Goal: Transaction & Acquisition: Purchase product/service

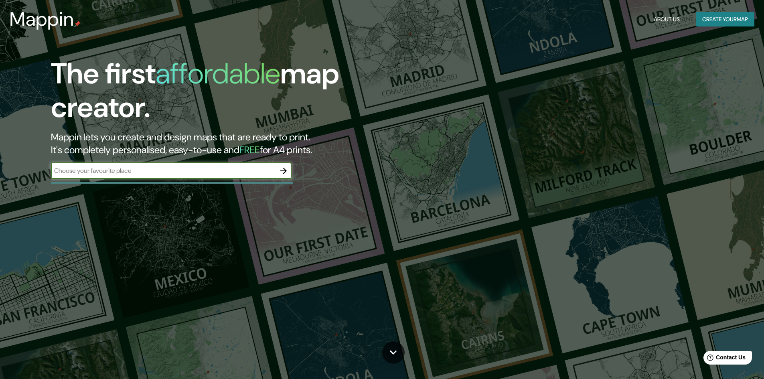
click at [226, 170] on input "text" at bounding box center [163, 170] width 225 height 9
type input "ciudad de [GEOGRAPHIC_DATA]"
click at [280, 170] on icon "button" at bounding box center [284, 171] width 10 height 10
type input "Parque ecologico Cuemanco"
click at [281, 170] on icon "button" at bounding box center [284, 171] width 10 height 10
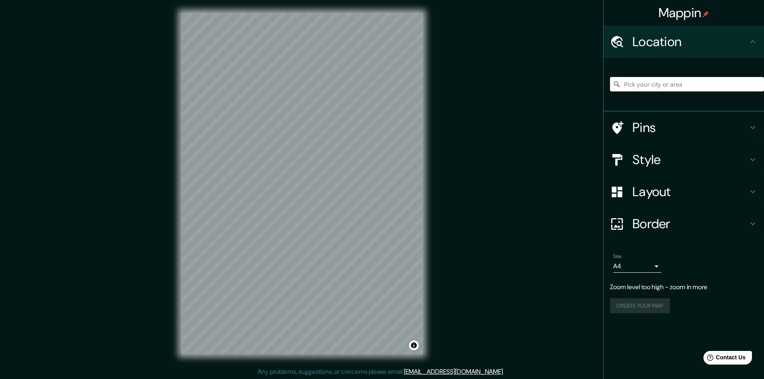
click at [685, 87] on input "Pick your city or area" at bounding box center [687, 84] width 154 height 14
type input "[STREET_ADDRESS][US_STATE]"
click at [757, 84] on icon "Clear" at bounding box center [757, 84] width 5 height 5
click at [706, 87] on input "Pick your city or area" at bounding box center [687, 84] width 154 height 14
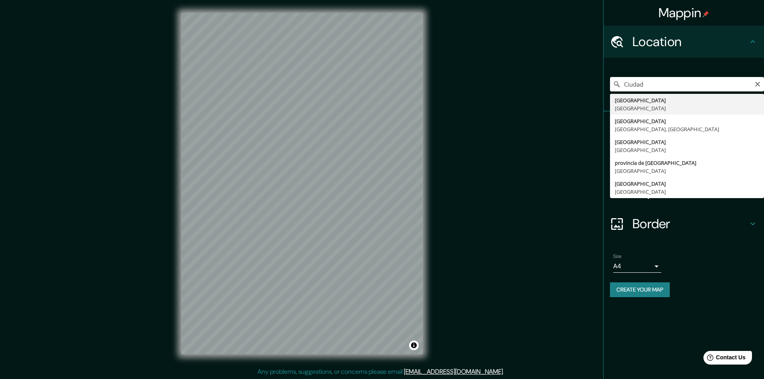
type input "[GEOGRAPHIC_DATA], [GEOGRAPHIC_DATA]"
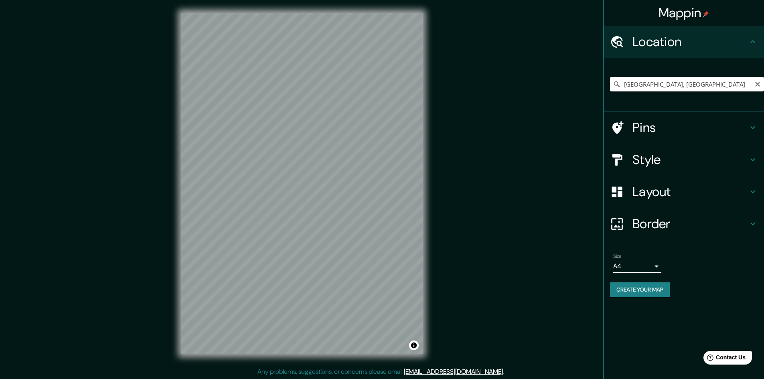
click at [671, 83] on input "[GEOGRAPHIC_DATA], [GEOGRAPHIC_DATA]" at bounding box center [687, 84] width 154 height 14
click at [730, 87] on input "[GEOGRAPHIC_DATA], [GEOGRAPHIC_DATA]" at bounding box center [687, 84] width 154 height 14
click at [760, 85] on icon "Clear" at bounding box center [757, 84] width 6 height 6
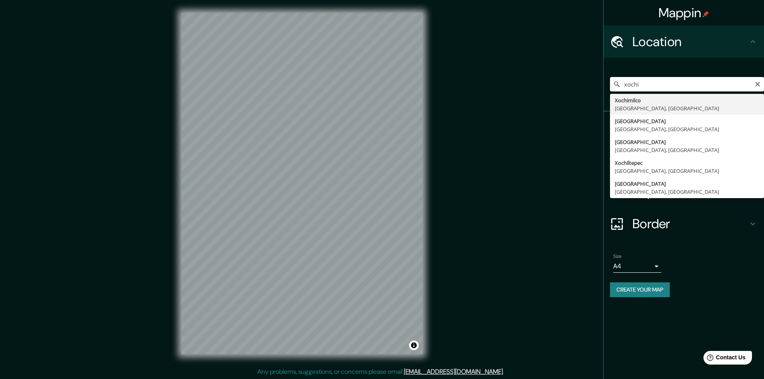
type input "Xochimilco, [GEOGRAPHIC_DATA], [GEOGRAPHIC_DATA]"
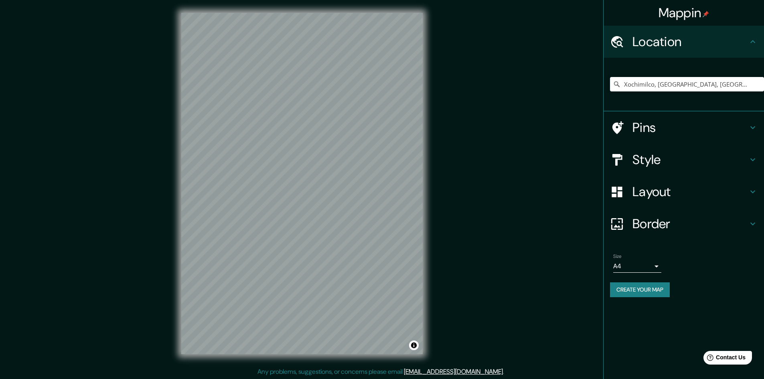
click at [647, 130] on h4 "Pins" at bounding box center [691, 128] width 116 height 16
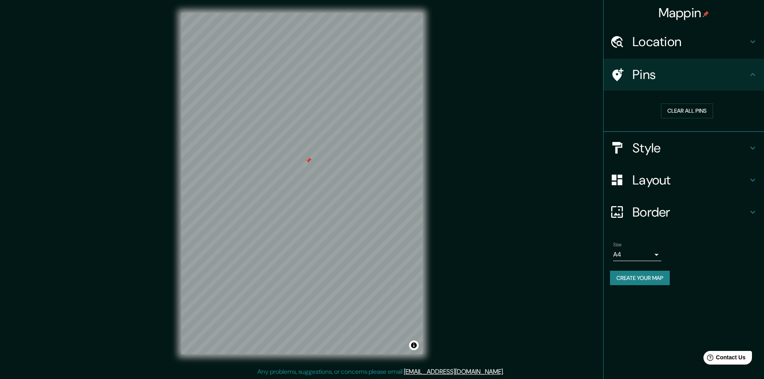
click at [667, 153] on h4 "Style" at bounding box center [691, 148] width 116 height 16
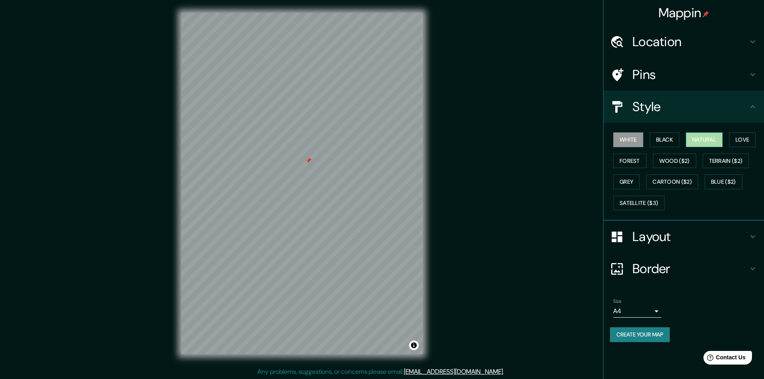
click at [693, 141] on button "Natural" at bounding box center [704, 139] width 37 height 15
click at [742, 140] on button "Love" at bounding box center [742, 139] width 26 height 15
click at [633, 161] on button "Forest" at bounding box center [629, 161] width 33 height 15
click at [677, 160] on button "Wood ($2)" at bounding box center [674, 161] width 43 height 15
click at [633, 185] on button "Grey" at bounding box center [626, 181] width 26 height 15
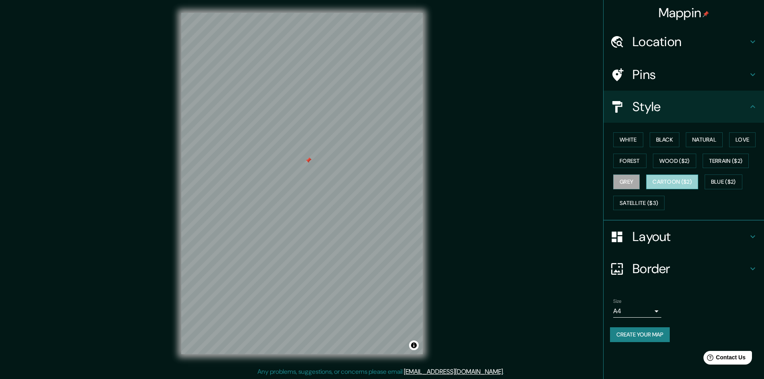
click at [667, 184] on button "Cartoon ($2)" at bounding box center [672, 181] width 52 height 15
click at [726, 181] on button "Blue ($2)" at bounding box center [724, 181] width 38 height 15
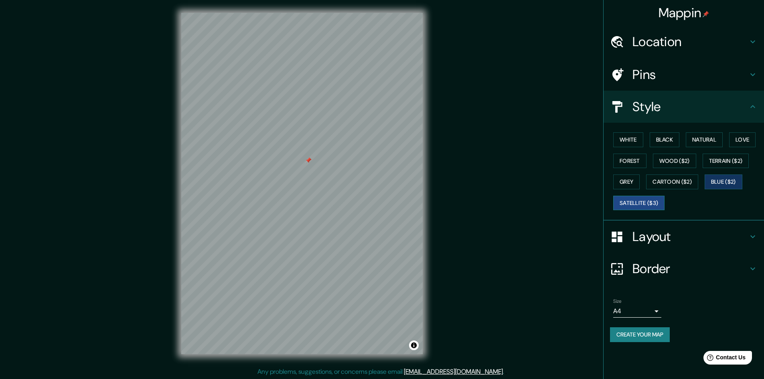
click at [637, 204] on button "Satellite ($3)" at bounding box center [638, 203] width 51 height 15
click at [636, 183] on button "Grey" at bounding box center [626, 181] width 26 height 15
click at [689, 143] on button "Natural" at bounding box center [704, 139] width 37 height 15
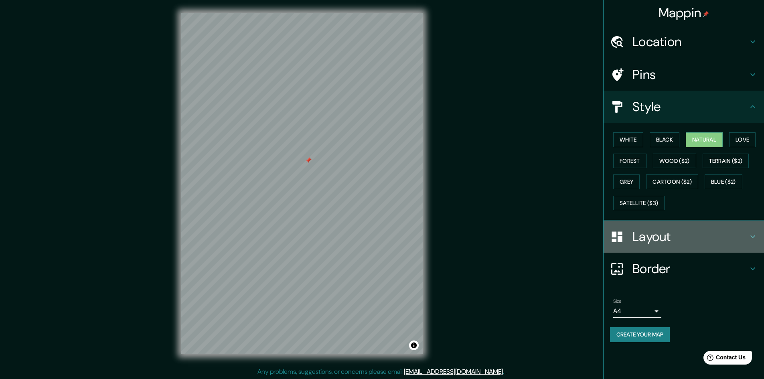
click at [756, 231] on div "Layout" at bounding box center [684, 237] width 160 height 32
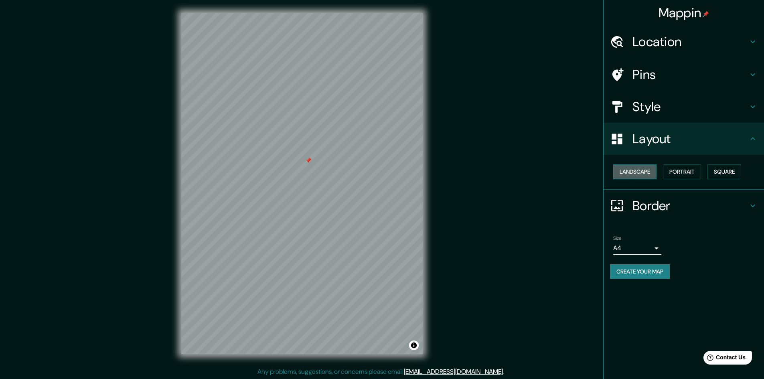
click at [647, 174] on button "Landscape" at bounding box center [634, 171] width 43 height 15
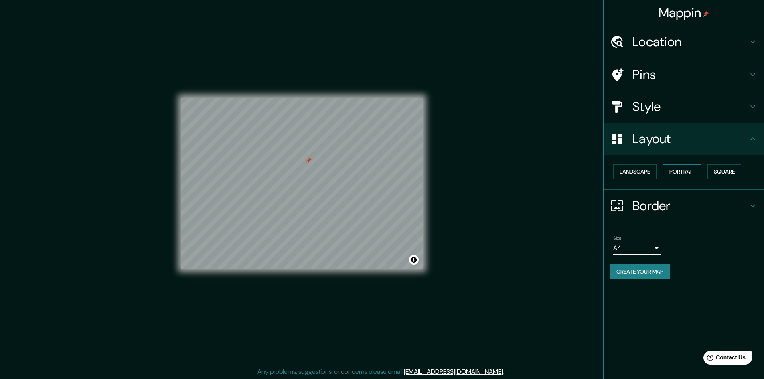
click at [684, 168] on button "Portrait" at bounding box center [682, 171] width 38 height 15
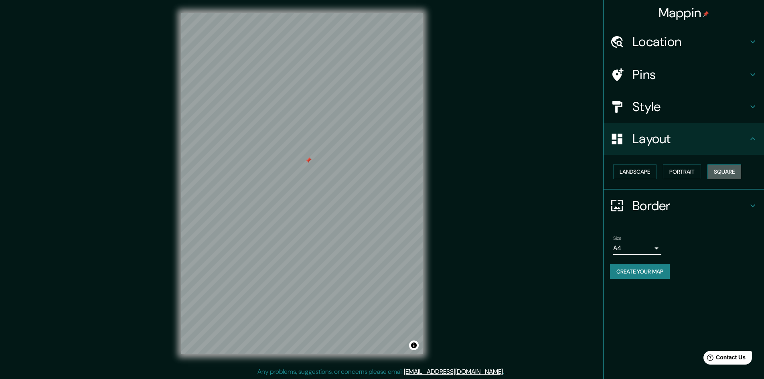
click at [727, 168] on button "Square" at bounding box center [725, 171] width 34 height 15
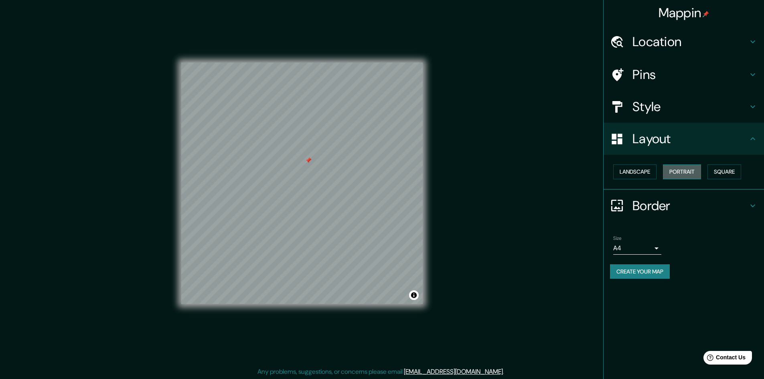
click at [678, 172] on button "Portrait" at bounding box center [682, 171] width 38 height 15
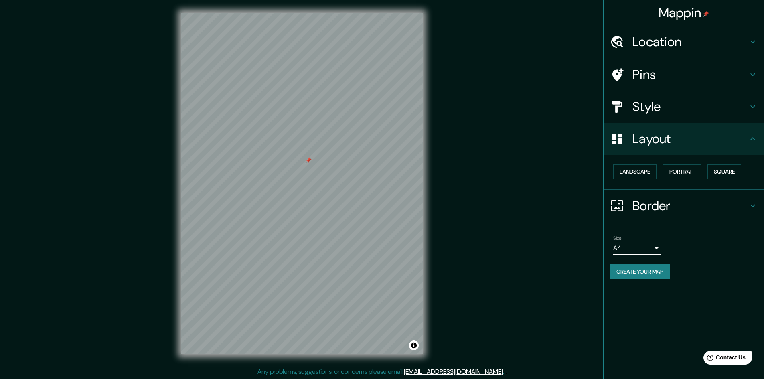
click at [661, 205] on h4 "Border" at bounding box center [691, 206] width 116 height 16
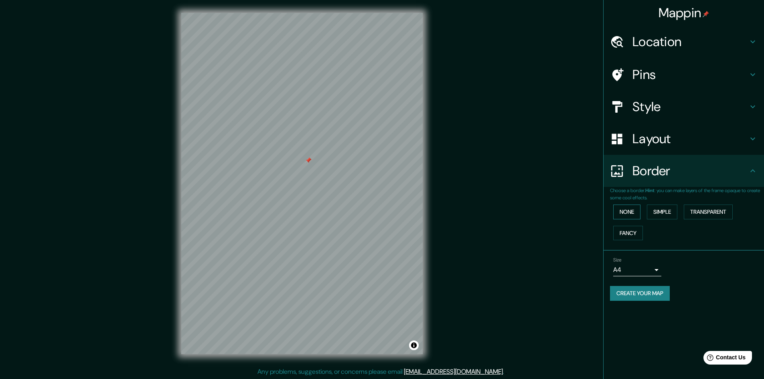
click at [628, 211] on button "None" at bounding box center [626, 212] width 27 height 15
click at [653, 212] on button "Simple" at bounding box center [662, 212] width 30 height 15
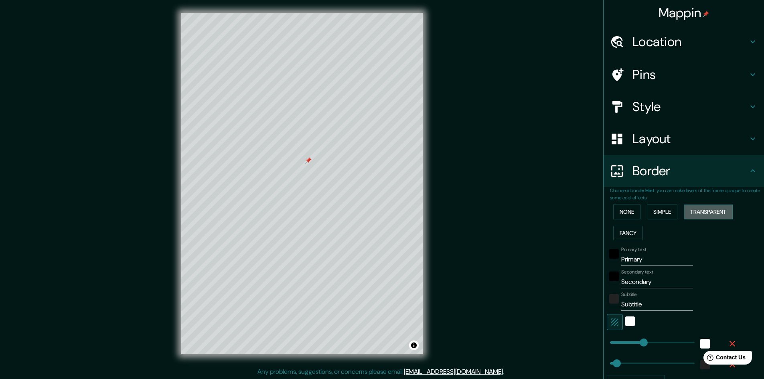
click at [690, 208] on button "Transparent" at bounding box center [708, 212] width 49 height 15
click at [619, 230] on button "Fancy" at bounding box center [628, 233] width 30 height 15
click at [620, 216] on button "None" at bounding box center [626, 212] width 27 height 15
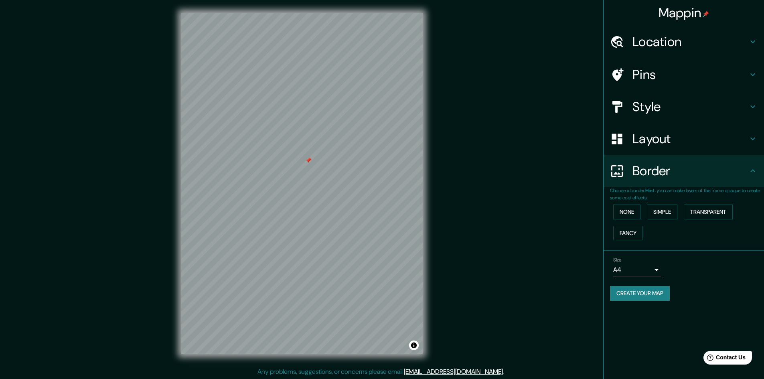
click at [649, 296] on button "Create your map" at bounding box center [640, 293] width 60 height 15
click at [663, 293] on button "Create your map" at bounding box center [640, 293] width 60 height 15
click at [756, 170] on icon at bounding box center [753, 171] width 10 height 10
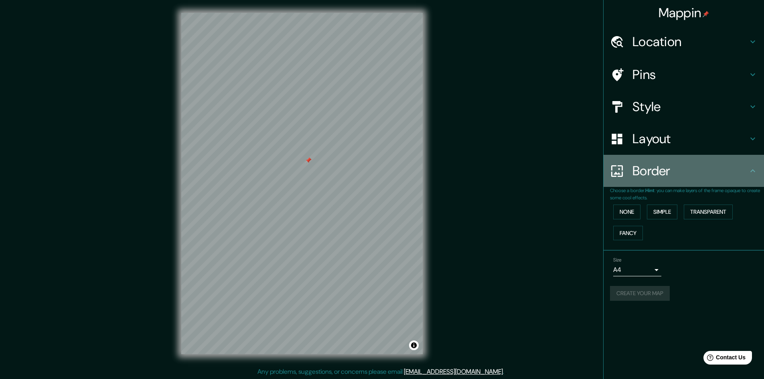
click at [755, 172] on icon at bounding box center [753, 171] width 10 height 10
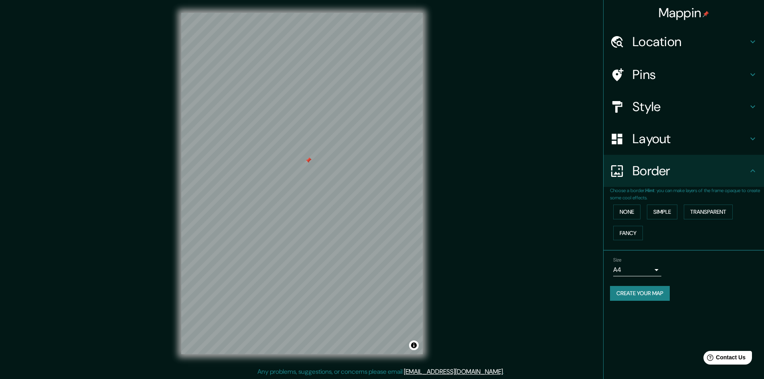
click at [521, 167] on div "Mappin Location [GEOGRAPHIC_DATA], [GEOGRAPHIC_DATA], [GEOGRAPHIC_DATA] Pins St…" at bounding box center [382, 190] width 764 height 380
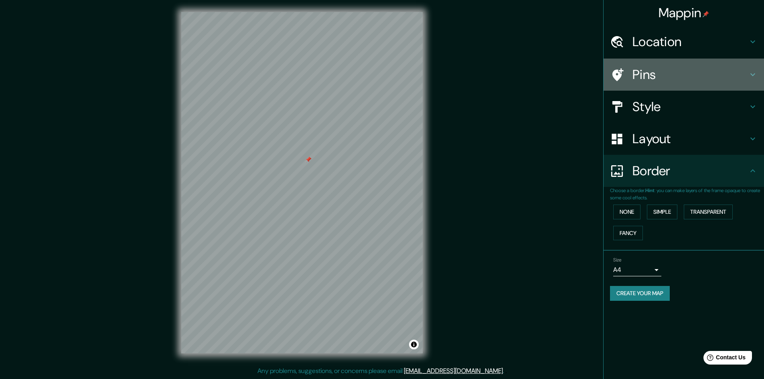
click at [646, 75] on h4 "Pins" at bounding box center [691, 75] width 116 height 16
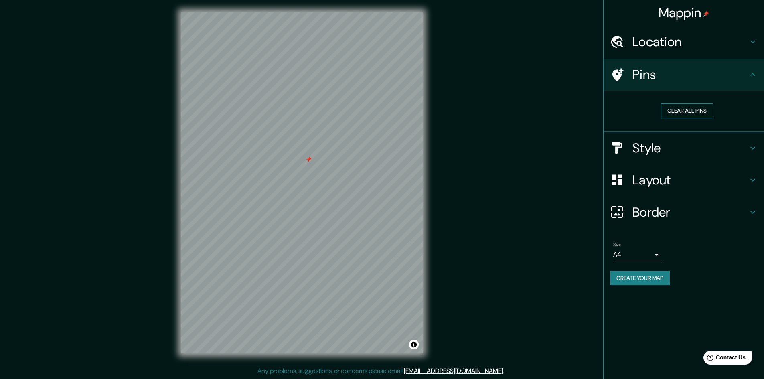
click at [677, 109] on button "Clear all pins" at bounding box center [687, 110] width 52 height 15
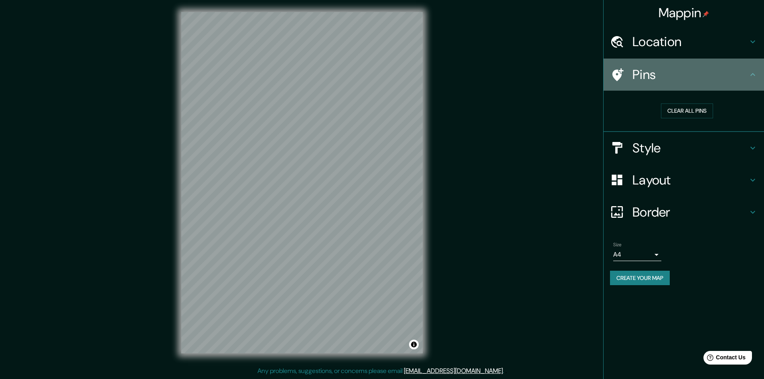
click at [635, 79] on h4 "Pins" at bounding box center [691, 75] width 116 height 16
click at [756, 73] on icon at bounding box center [753, 75] width 10 height 10
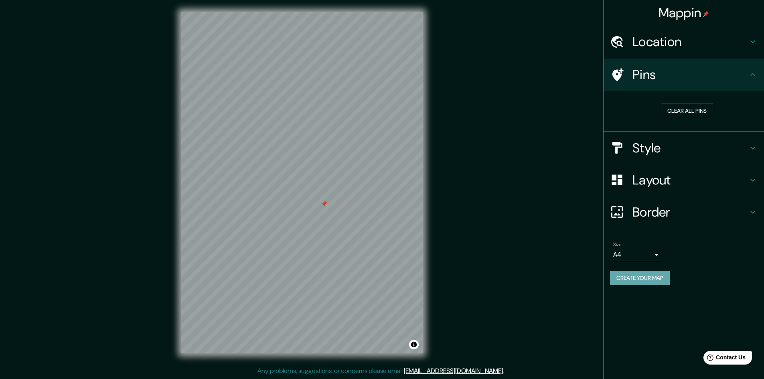
click at [643, 278] on button "Create your map" at bounding box center [640, 278] width 60 height 15
click at [690, 173] on h4 "Layout" at bounding box center [691, 180] width 116 height 16
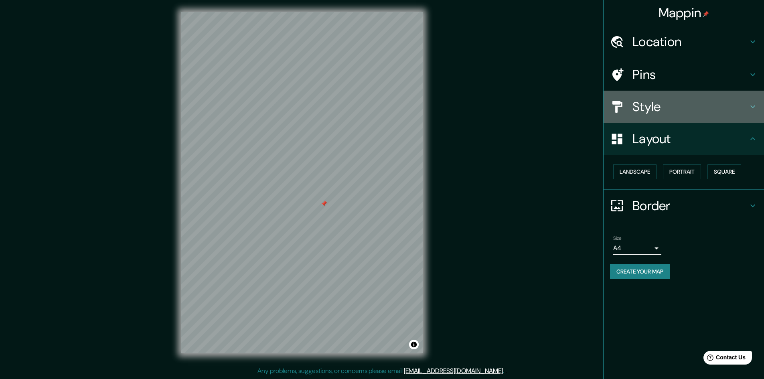
click at [698, 110] on h4 "Style" at bounding box center [691, 107] width 116 height 16
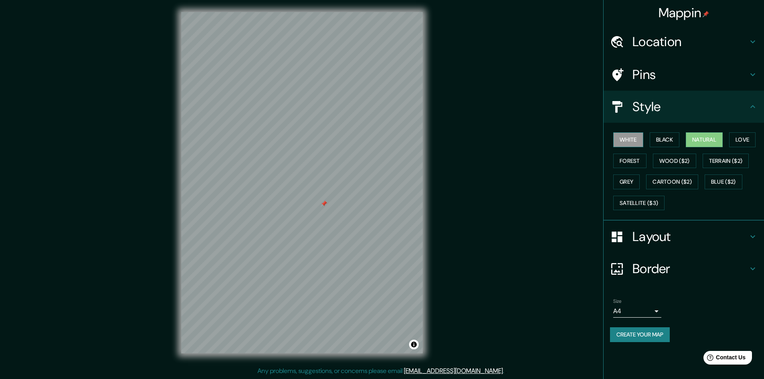
click at [623, 143] on button "White" at bounding box center [628, 139] width 30 height 15
click at [659, 138] on button "Black" at bounding box center [665, 139] width 30 height 15
click at [701, 139] on button "Natural" at bounding box center [704, 139] width 37 height 15
click at [640, 166] on button "Forest" at bounding box center [629, 161] width 33 height 15
click at [628, 185] on button "Grey" at bounding box center [626, 181] width 26 height 15
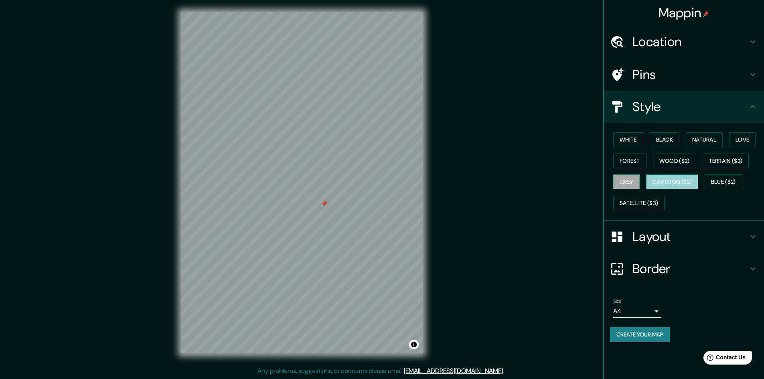
click at [675, 179] on button "Cartoon ($2)" at bounding box center [672, 181] width 52 height 15
